Goal: Information Seeking & Learning: Learn about a topic

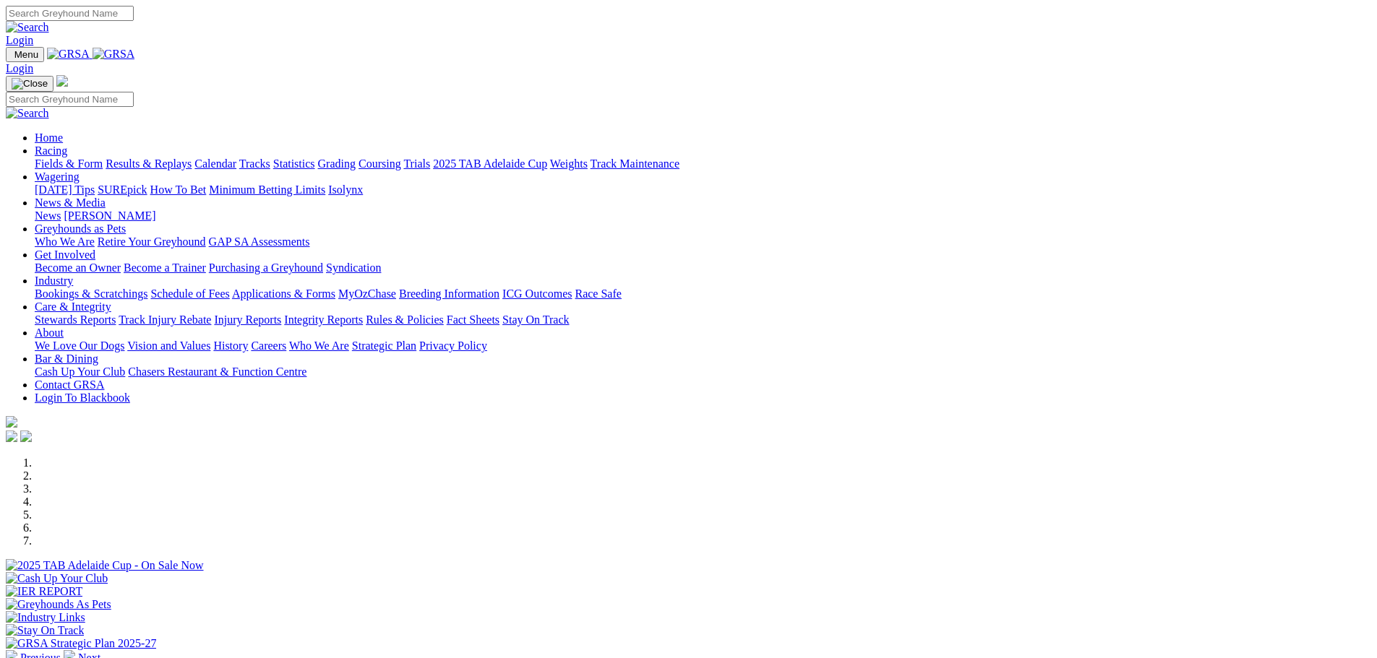
scroll to position [434, 0]
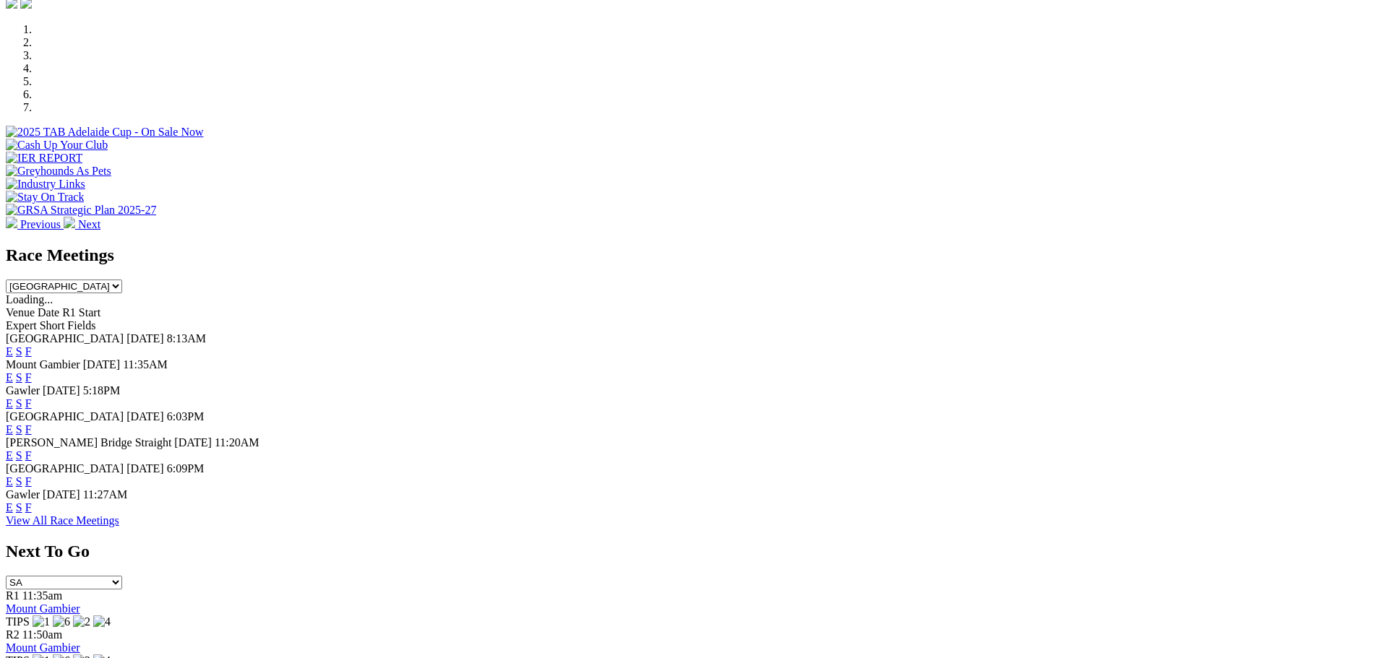
click at [32, 398] on link "F" at bounding box center [28, 404] width 7 height 12
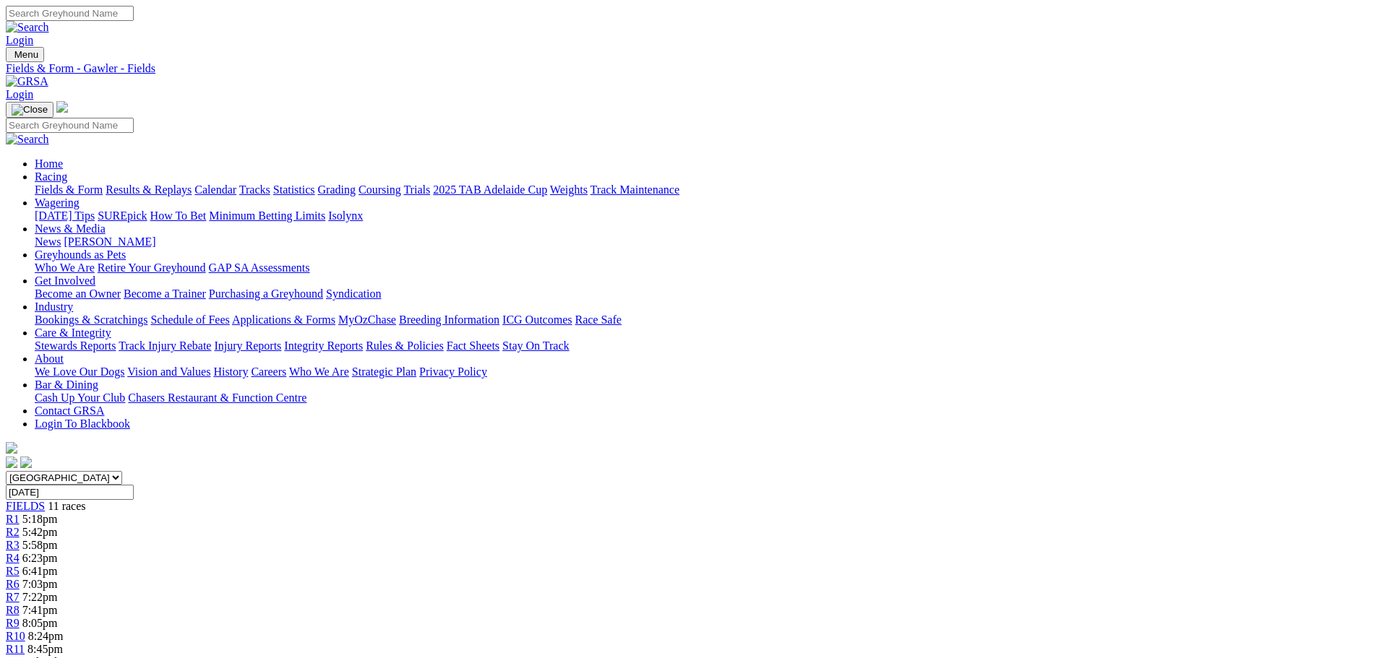
click at [103, 184] on link "Fields & Form" at bounding box center [69, 190] width 68 height 12
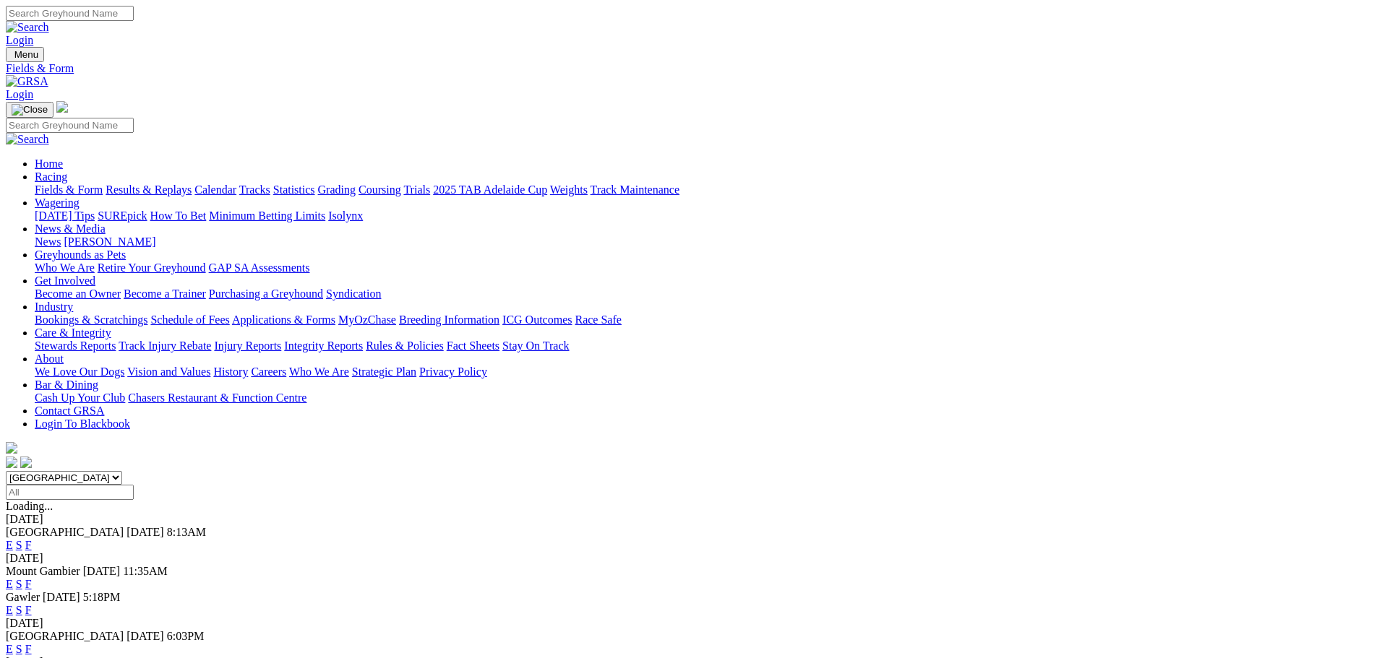
click at [32, 643] on link "F" at bounding box center [28, 649] width 7 height 12
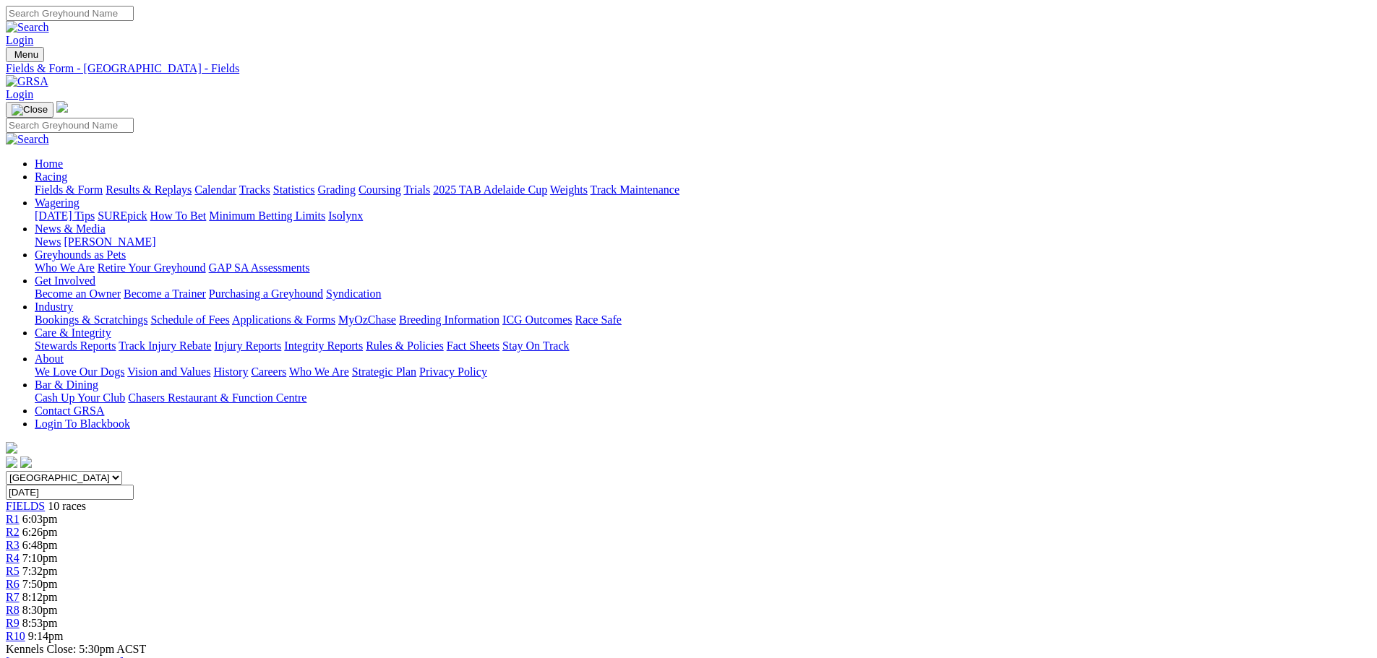
click at [103, 184] on link "Fields & Form" at bounding box center [69, 190] width 68 height 12
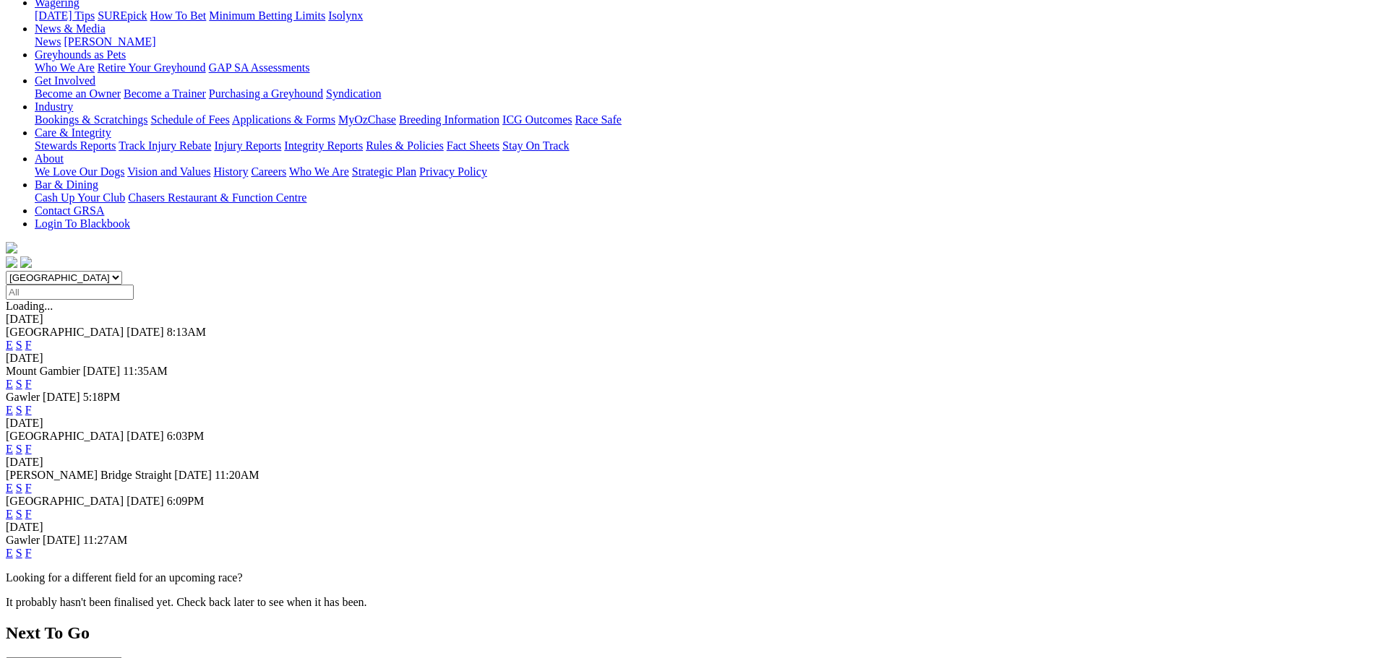
scroll to position [217, 0]
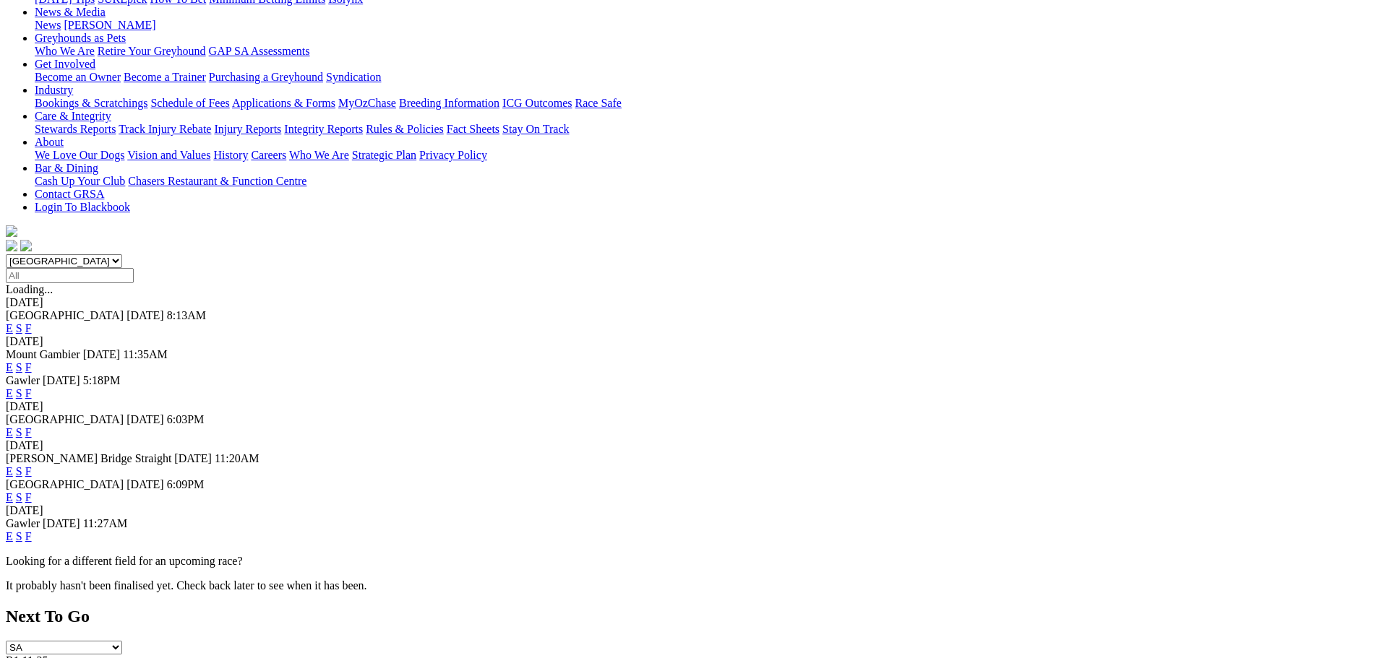
click at [32, 465] on link "F" at bounding box center [28, 471] width 7 height 12
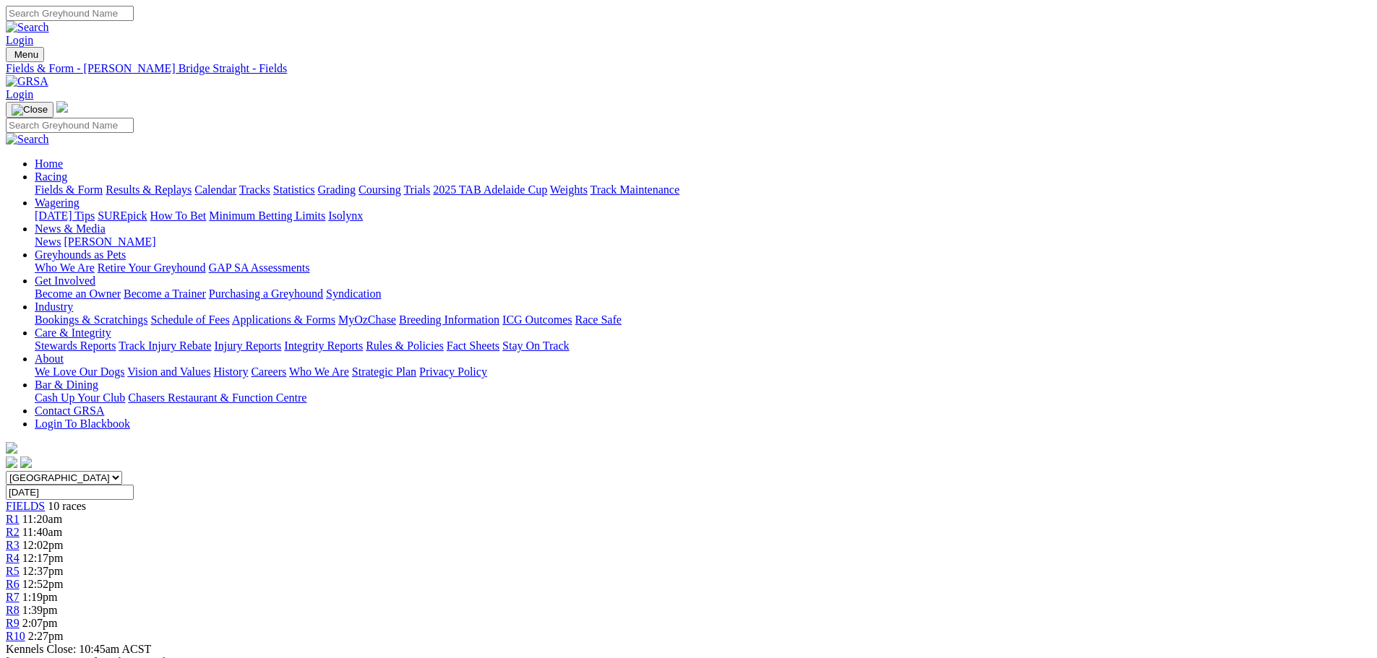
click at [103, 184] on link "Fields & Form" at bounding box center [69, 190] width 68 height 12
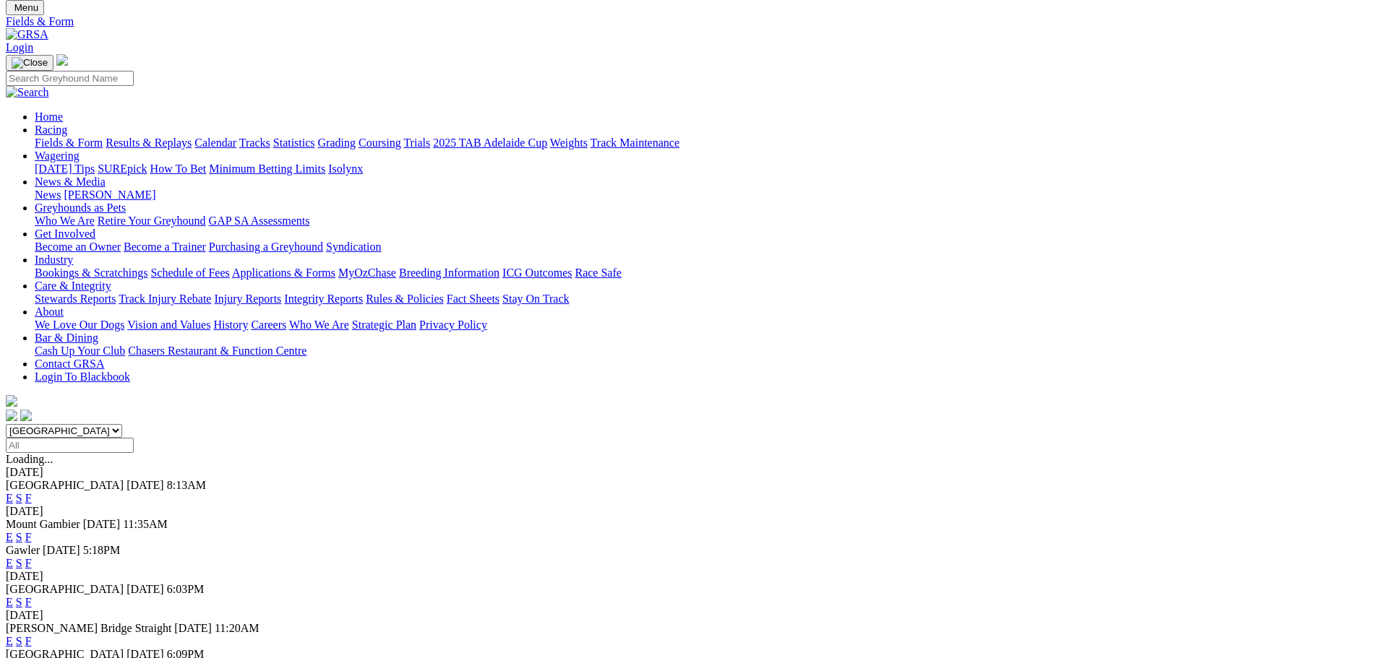
scroll to position [72, 0]
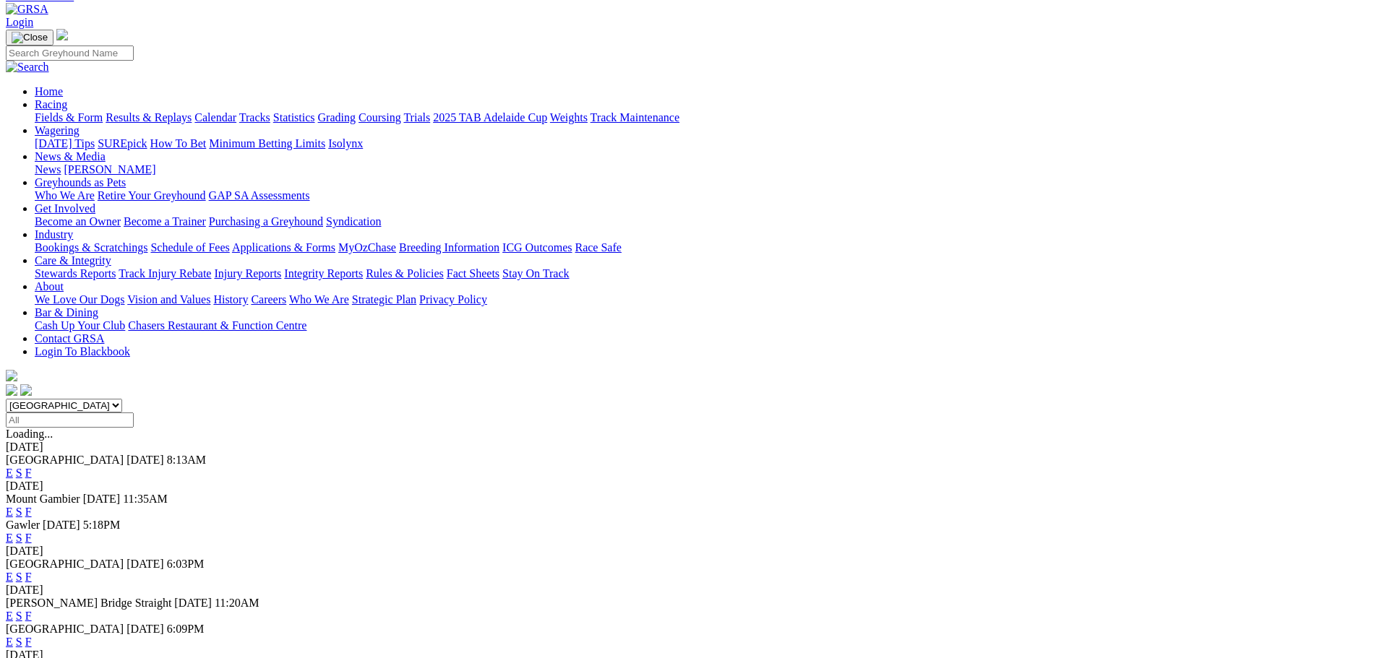
click at [32, 636] on link "F" at bounding box center [28, 642] width 7 height 12
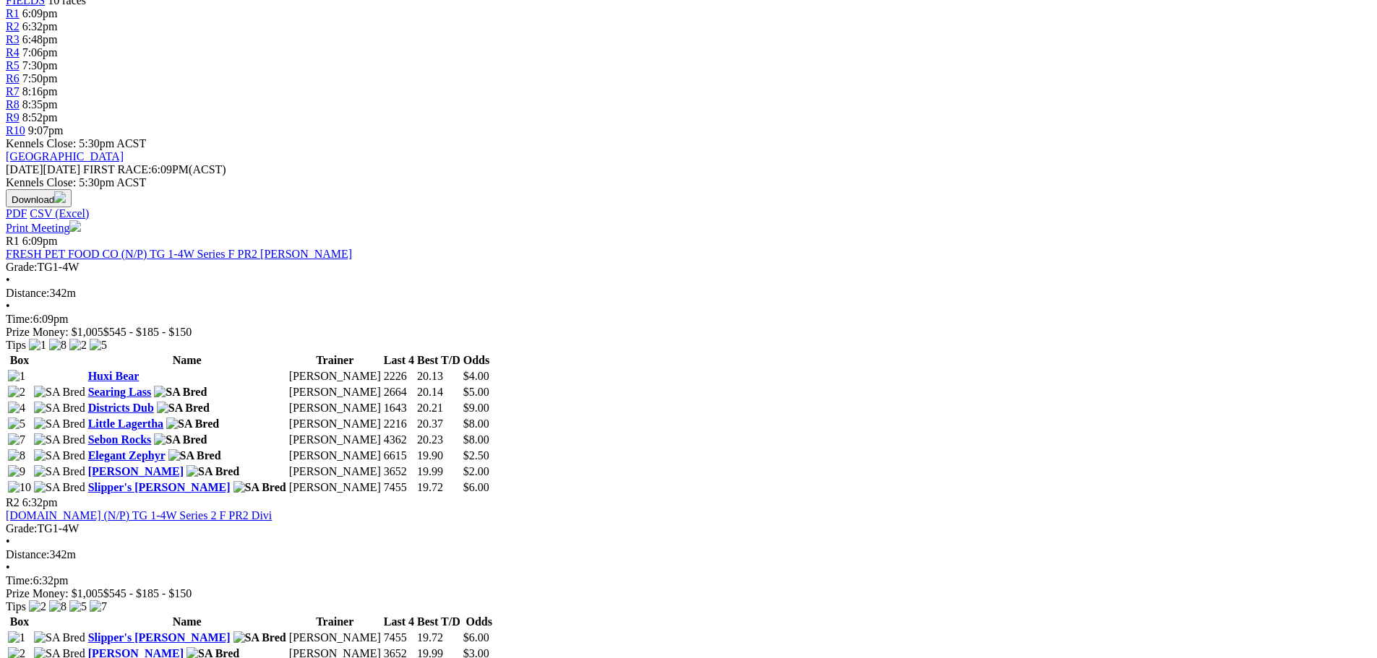
scroll to position [72, 0]
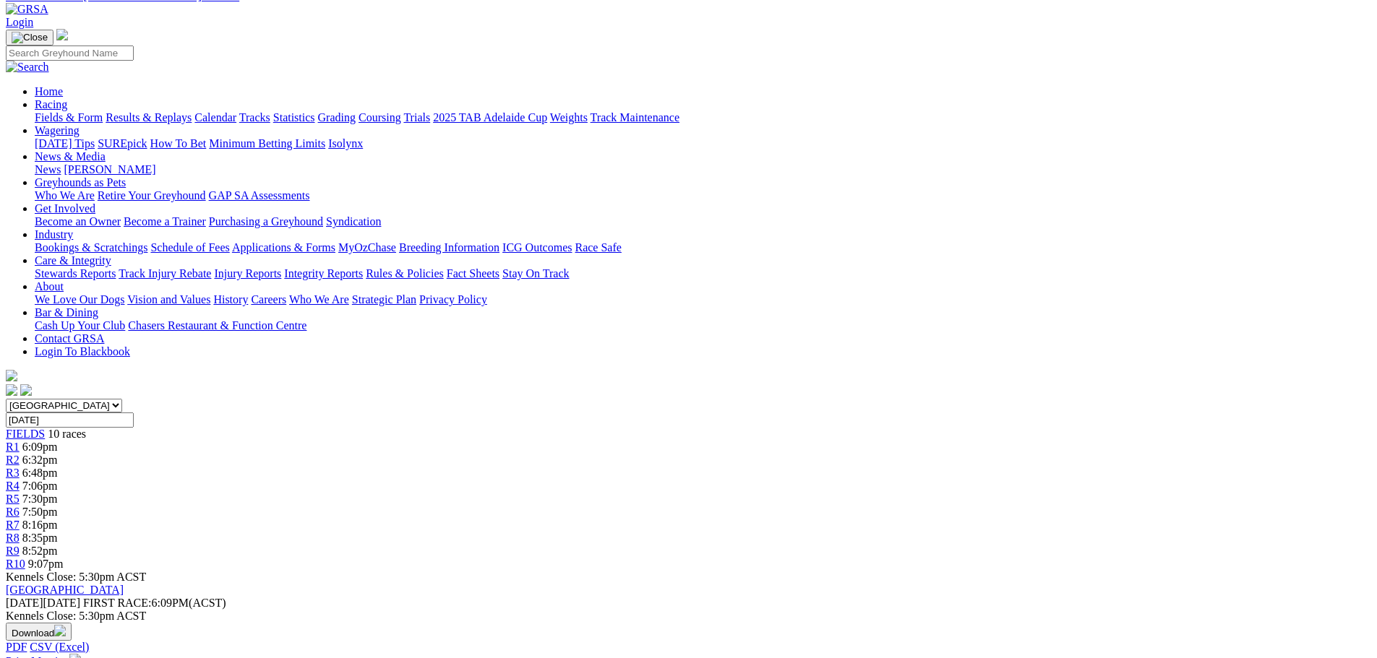
click at [103, 111] on link "Fields & Form" at bounding box center [69, 117] width 68 height 12
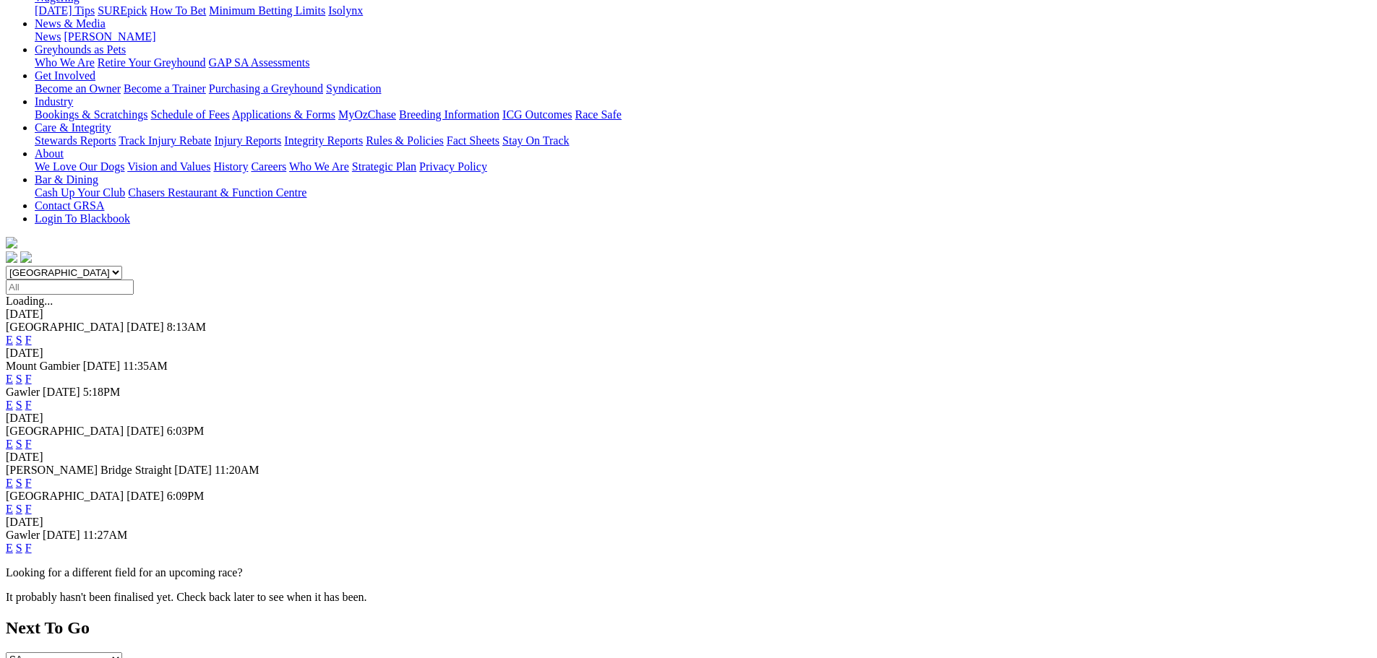
scroll to position [217, 0]
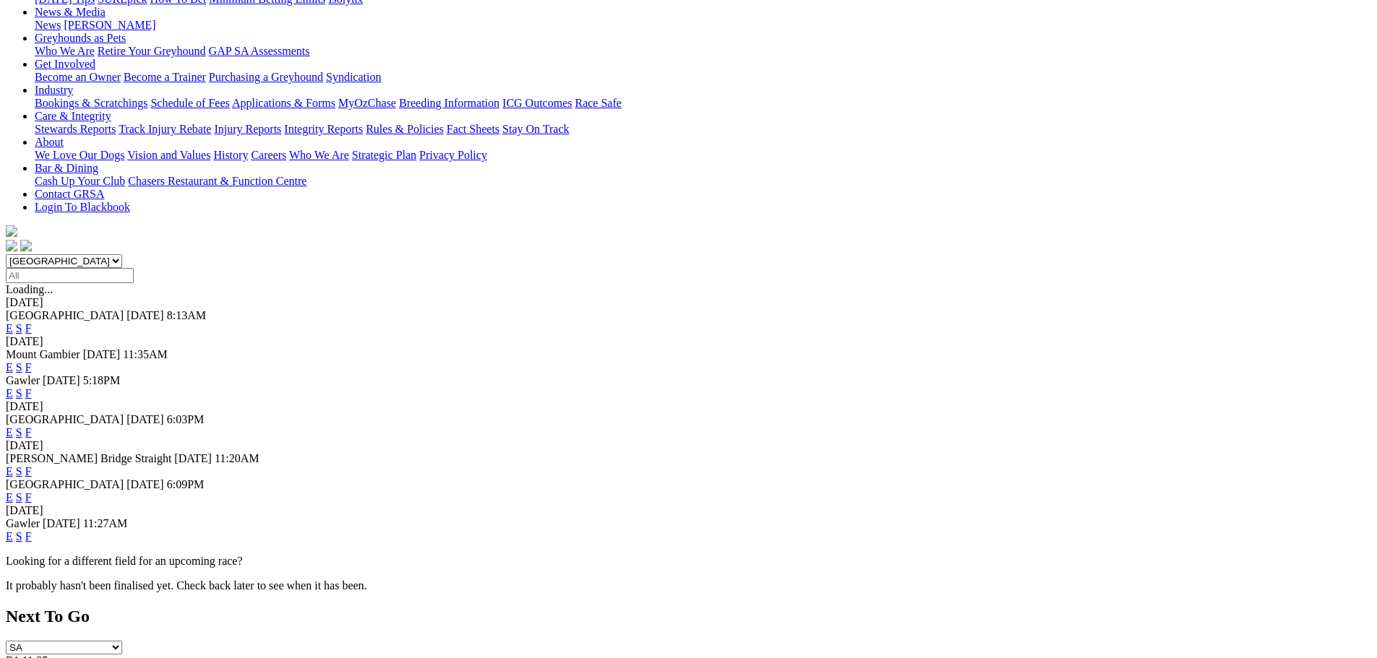
click at [32, 531] on link "F" at bounding box center [28, 537] width 7 height 12
